Goal: Task Accomplishment & Management: Use online tool/utility

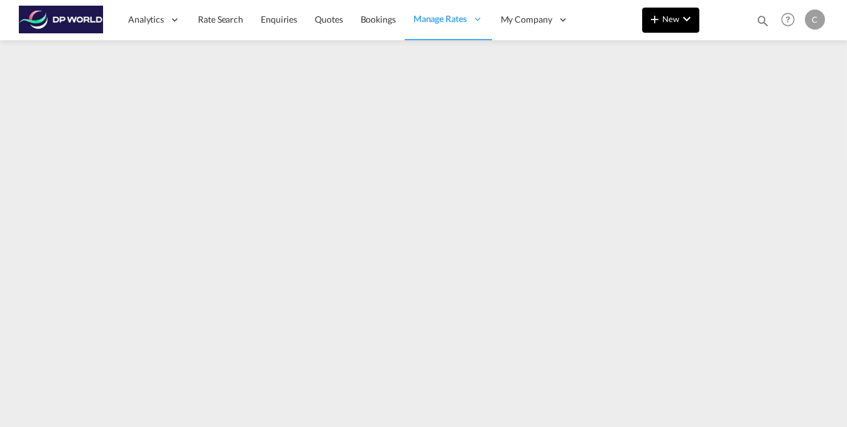
click at [686, 19] on md-icon "icon-chevron-down" at bounding box center [686, 18] width 15 height 15
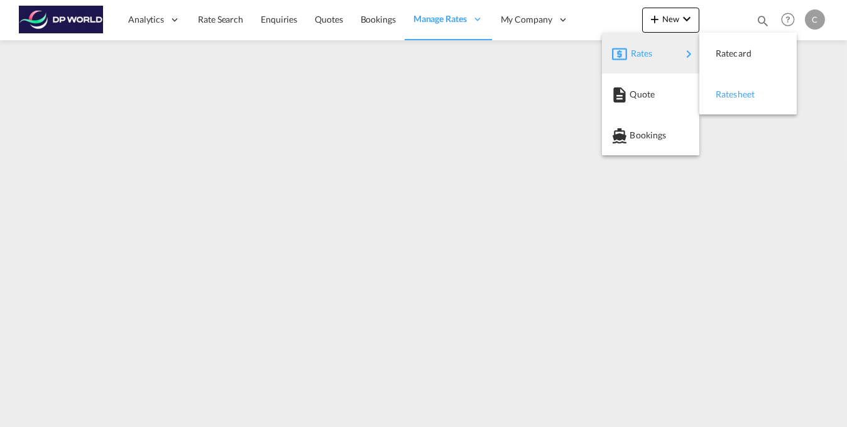
click at [730, 91] on span "Ratesheet" at bounding box center [723, 94] width 14 height 25
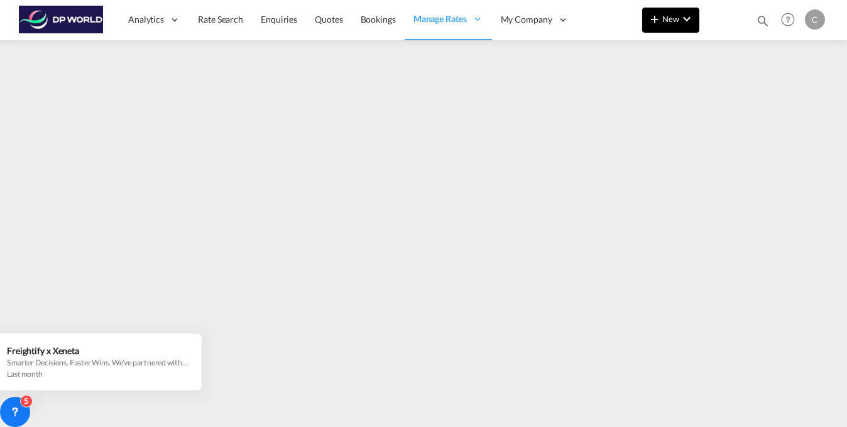
click at [672, 15] on span "New" at bounding box center [670, 19] width 47 height 10
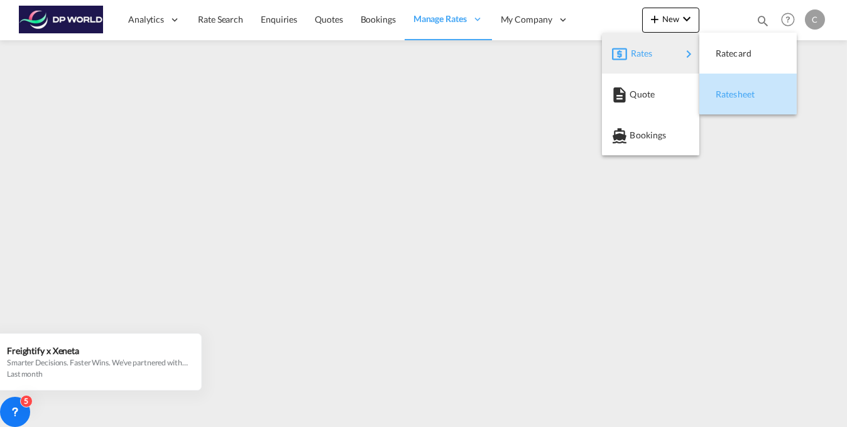
click at [730, 91] on span "Ratesheet" at bounding box center [723, 94] width 14 height 25
